Goal: Transaction & Acquisition: Subscribe to service/newsletter

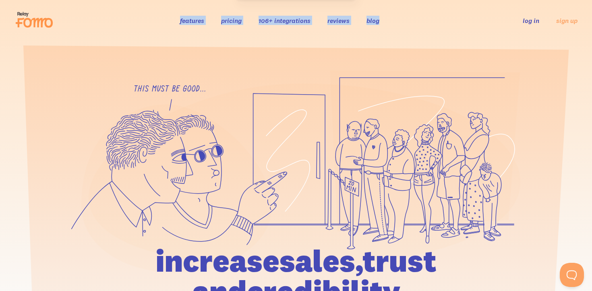
drag, startPoint x: 416, startPoint y: 21, endPoint x: 158, endPoint y: 13, distance: 257.6
click at [160, 13] on div "features pricing 106+ integrations reviews blog log in sign up log in sign up" at bounding box center [296, 21] width 563 height 22
click at [158, 13] on div "features pricing 106+ integrations reviews blog log in sign up log in sign up" at bounding box center [296, 21] width 563 height 22
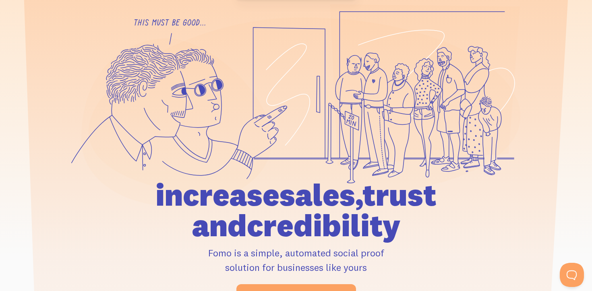
scroll to position [127, 0]
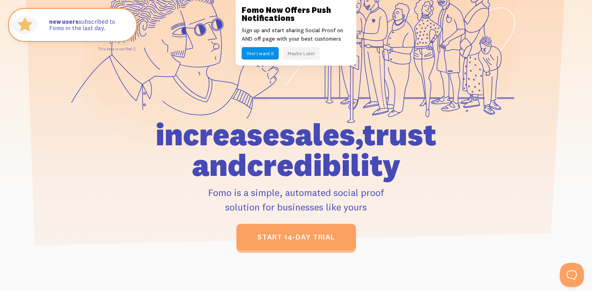
drag, startPoint x: 418, startPoint y: 160, endPoint x: 126, endPoint y: 128, distance: 293.5
click at [126, 128] on h1 "increase sales, trust and credibility" at bounding box center [296, 149] width 373 height 61
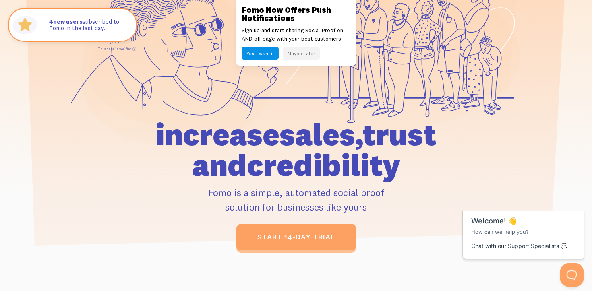
scroll to position [0, 0]
click at [296, 52] on button "Maybe Later" at bounding box center [301, 53] width 37 height 12
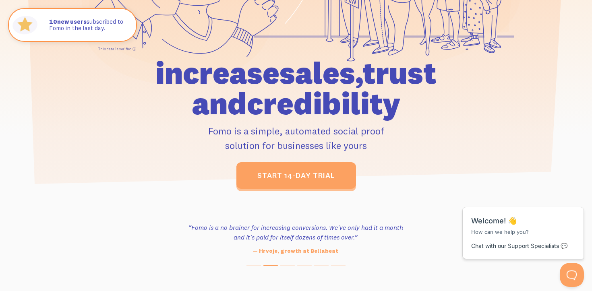
scroll to position [193, 0]
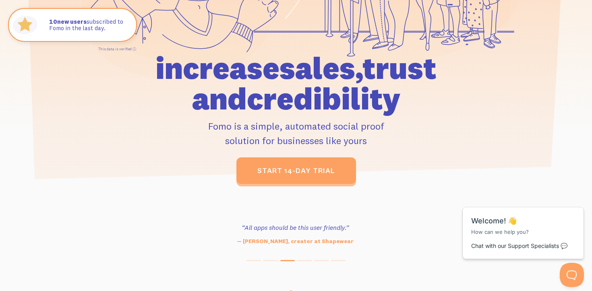
drag, startPoint x: 397, startPoint y: 143, endPoint x: 176, endPoint y: 102, distance: 224.6
click at [177, 103] on div "increase sales, trust and credibility Fomo is a simple, automated social proof …" at bounding box center [296, 118] width 373 height 131
click at [176, 102] on h1 "increase sales, trust and credibility" at bounding box center [296, 83] width 373 height 61
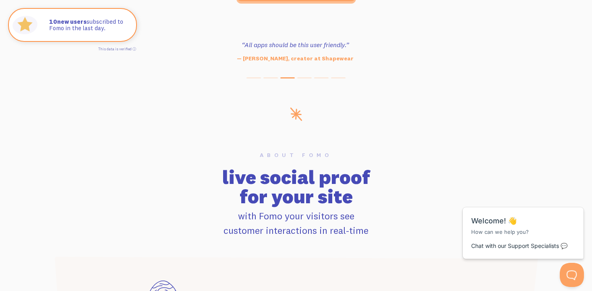
scroll to position [468, 0]
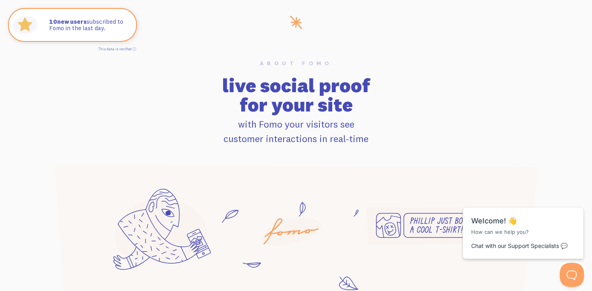
drag, startPoint x: 399, startPoint y: 98, endPoint x: 133, endPoint y: 90, distance: 265.7
click at [133, 91] on h2 "live social proof for your site" at bounding box center [296, 95] width 486 height 39
click at [133, 90] on h2 "live social proof for your site" at bounding box center [296, 95] width 486 height 39
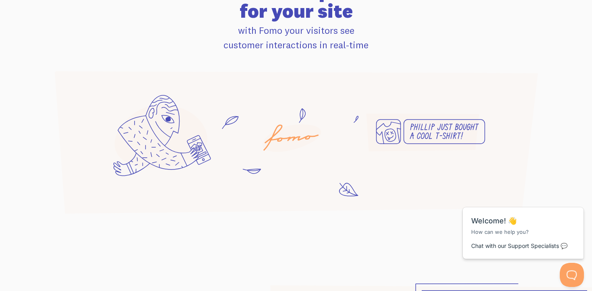
scroll to position [561, 0]
click at [282, 46] on p "with Fomo your visitors see customer interactions in real-time" at bounding box center [296, 38] width 486 height 29
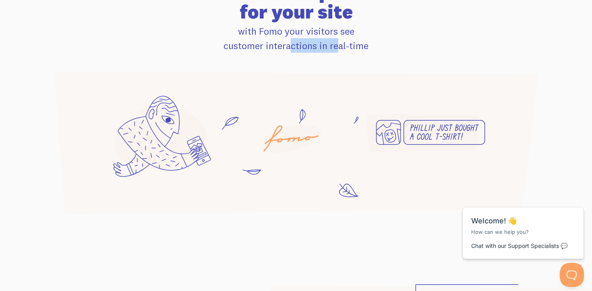
click at [282, 46] on p "with Fomo your visitors see customer interactions in real-time" at bounding box center [296, 38] width 486 height 29
click at [314, 46] on p "with Fomo your visitors see customer interactions in real-time" at bounding box center [296, 38] width 486 height 29
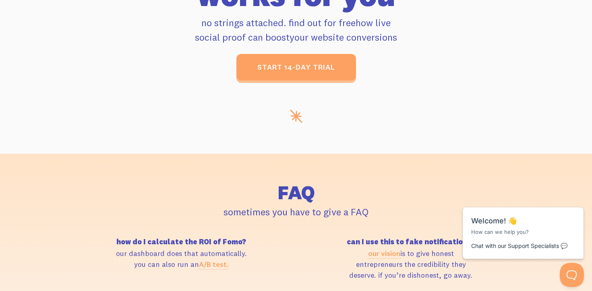
scroll to position [0, 0]
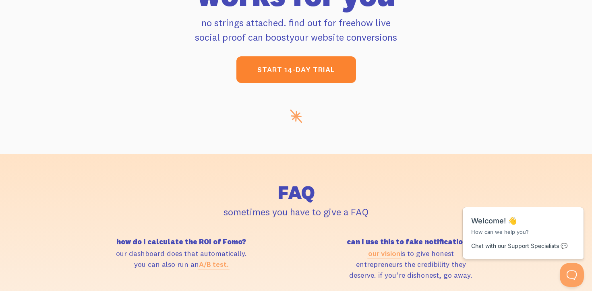
click at [289, 70] on link "start 14-day trial" at bounding box center [297, 69] width 120 height 27
